Goal: Task Accomplishment & Management: Manage account settings

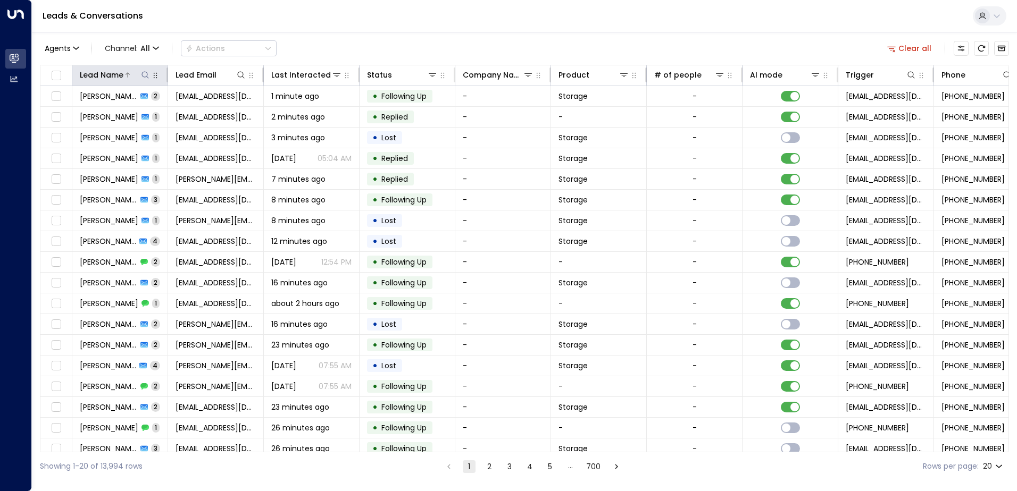
click at [148, 77] on icon at bounding box center [145, 75] width 9 height 9
type input "**********"
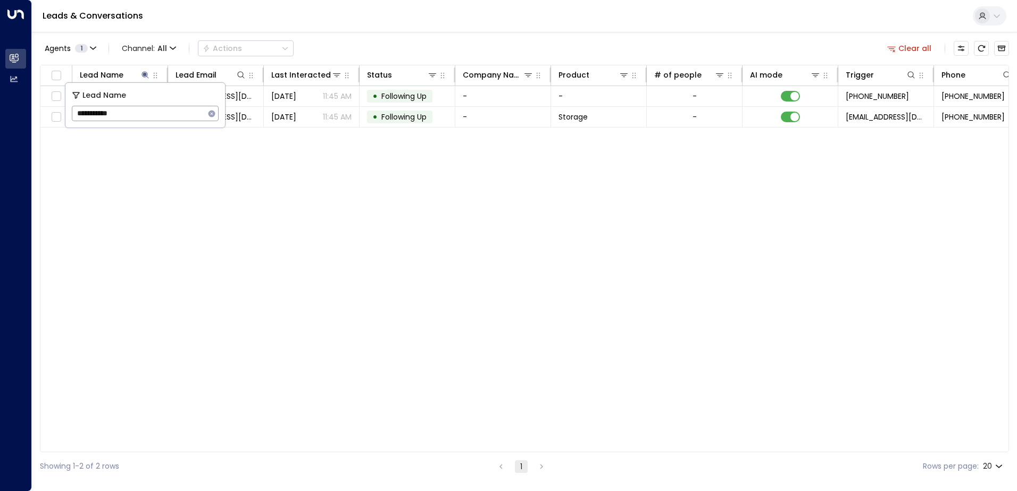
click at [315, 181] on div "Lead Name Lead Email Last Interacted Status Company Name Product # of people AI…" at bounding box center [524, 259] width 969 height 388
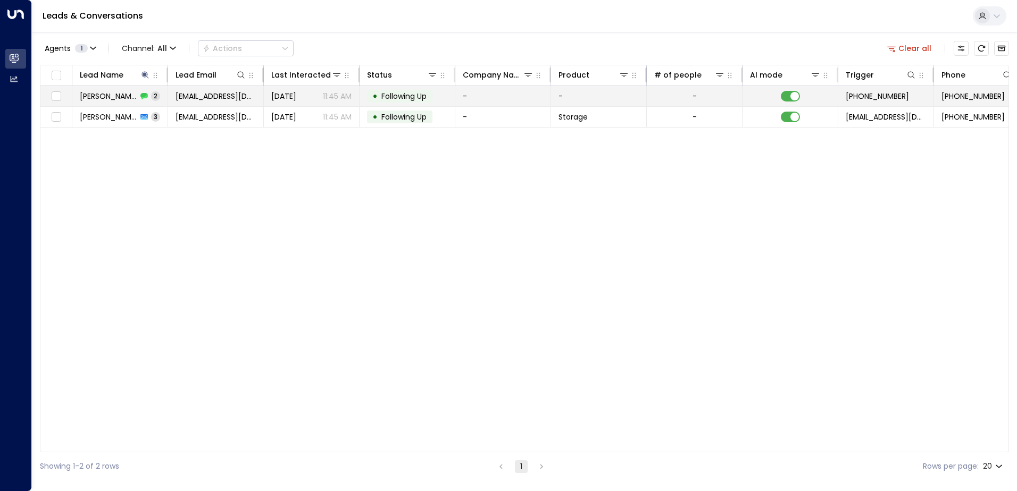
click at [108, 99] on span "[PERSON_NAME]" at bounding box center [108, 96] width 57 height 11
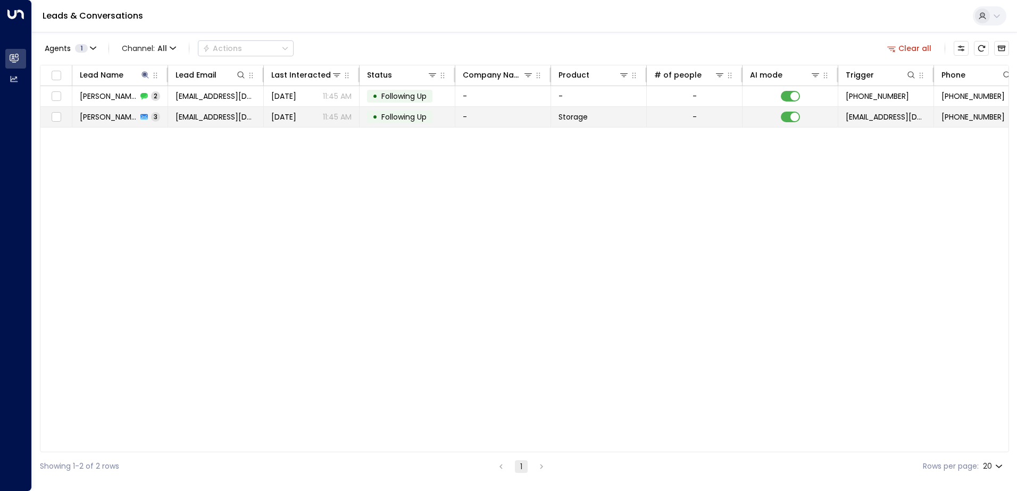
click at [155, 116] on td "[PERSON_NAME] 3" at bounding box center [120, 117] width 96 height 20
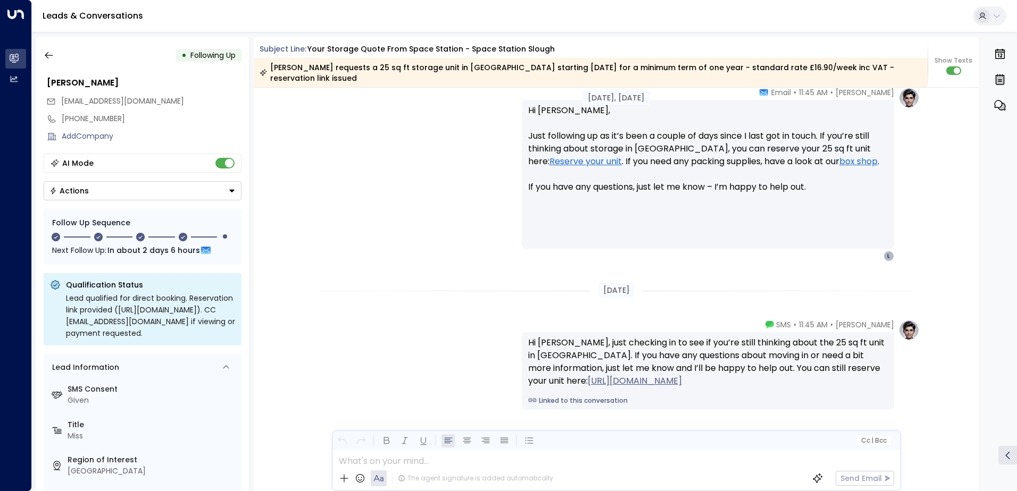
scroll to position [1322, 0]
